Goal: Transaction & Acquisition: Purchase product/service

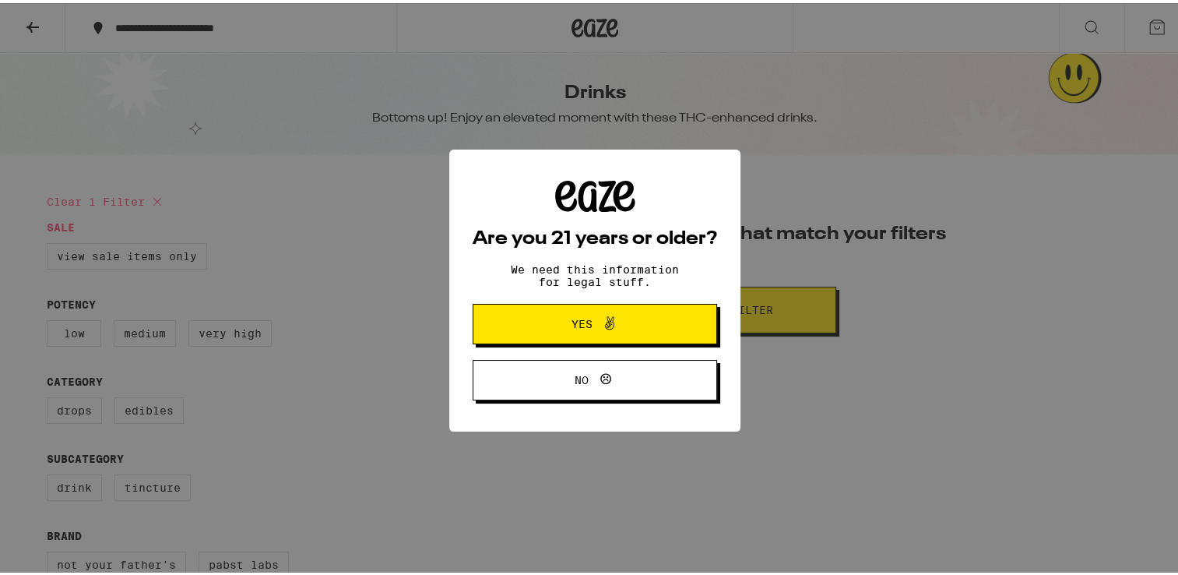
click at [551, 326] on span "Yes" at bounding box center [595, 321] width 118 height 20
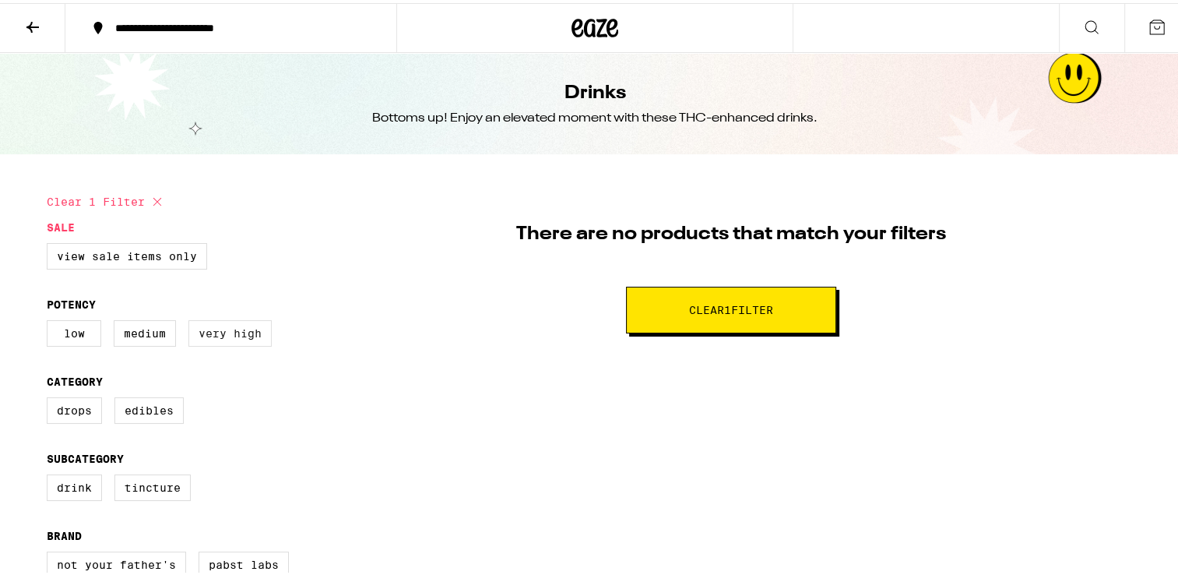
click at [224, 343] on label "Very High" at bounding box center [229, 330] width 83 height 26
click at [51, 320] on input "Very High" at bounding box center [50, 319] width 1 height 1
click at [82, 490] on label "Drink" at bounding box center [74, 484] width 55 height 26
click at [51, 474] on input "Drink" at bounding box center [50, 474] width 1 height 1
checkbox input "true"
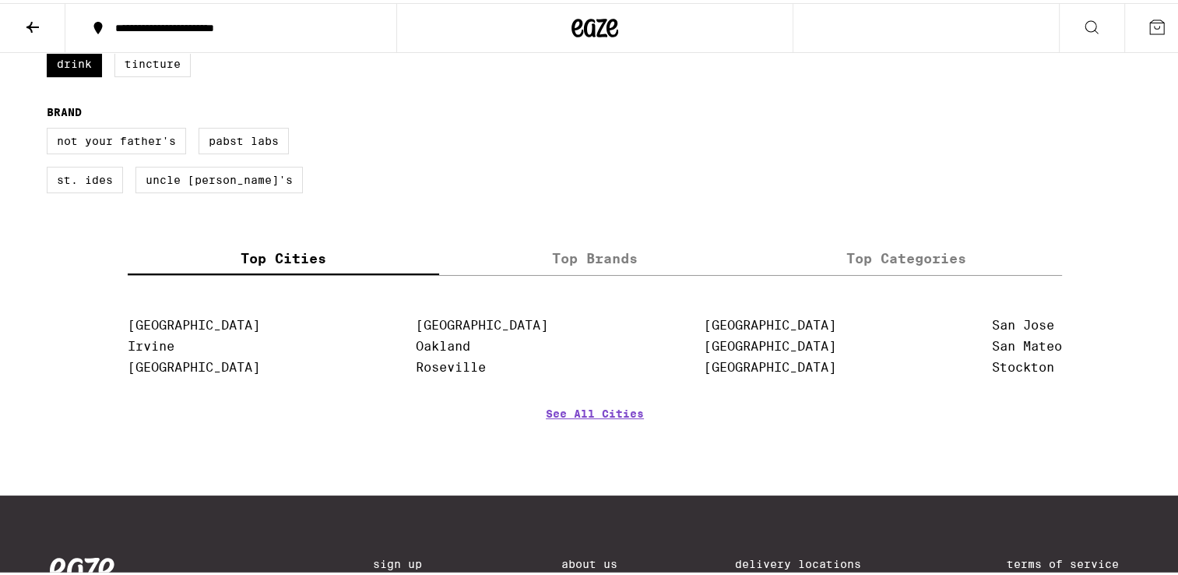
scroll to position [498, 0]
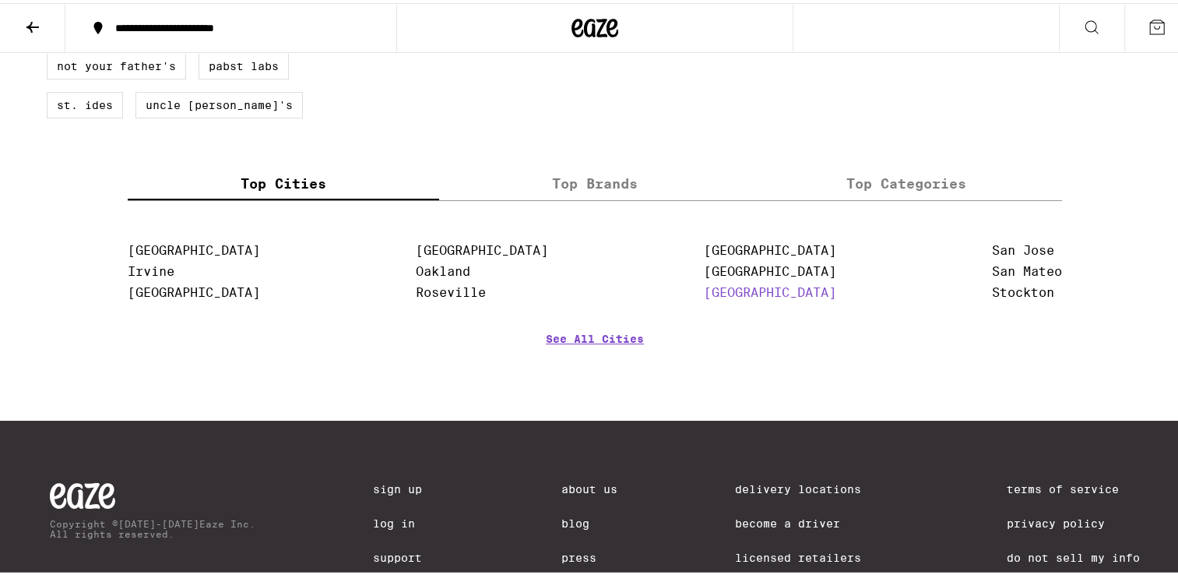
click at [734, 297] on link "[GEOGRAPHIC_DATA]" at bounding box center [770, 289] width 132 height 15
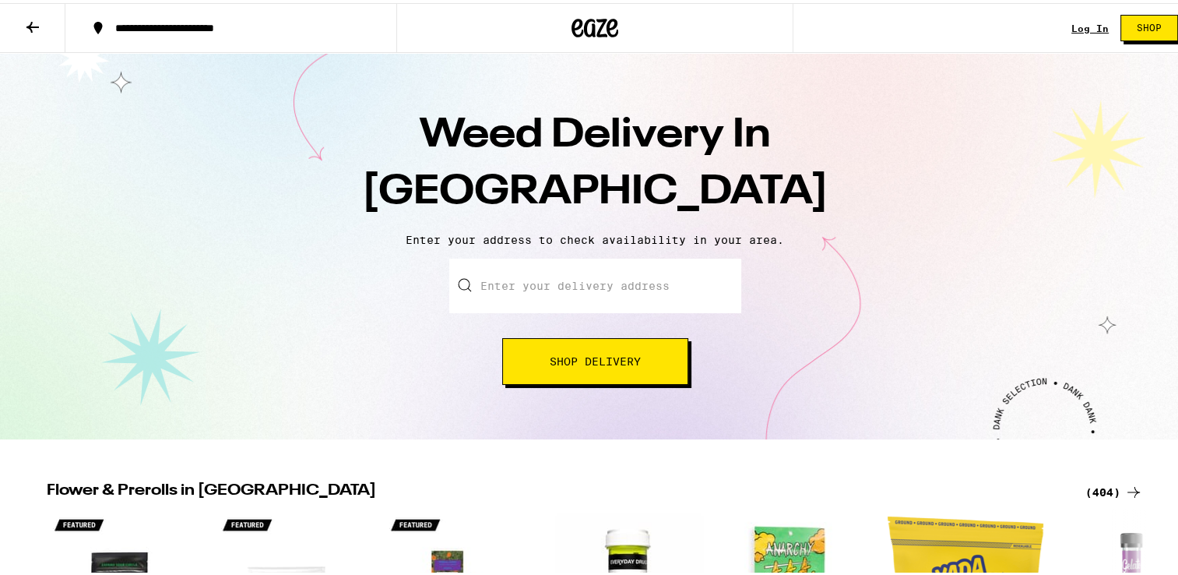
click at [1121, 214] on div "Weed Delivery In [GEOGRAPHIC_DATA] Enter your address to check availability in …" at bounding box center [595, 243] width 1190 height 386
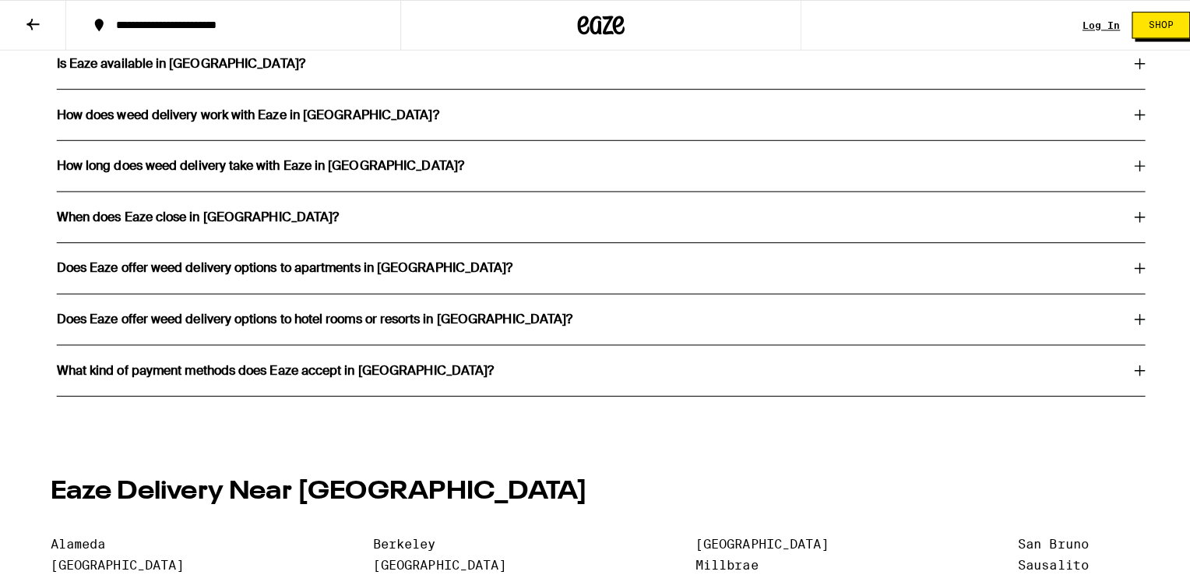
scroll to position [2928, 0]
